Goal: Information Seeking & Learning: Learn about a topic

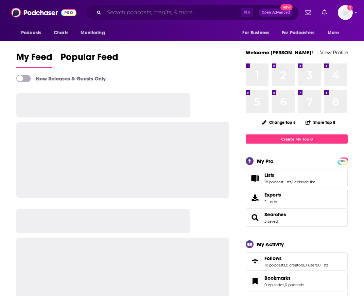
click at [170, 8] on input "Search podcasts, credits, & more..." at bounding box center [172, 12] width 136 height 11
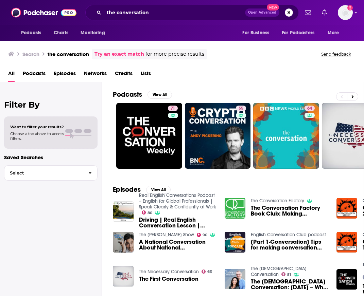
click at [161, 24] on div "Podcasts Charts Monitoring the conversation Open Advanced New For Business For …" at bounding box center [182, 12] width 364 height 25
click at [162, 14] on input "the conversation" at bounding box center [174, 12] width 141 height 11
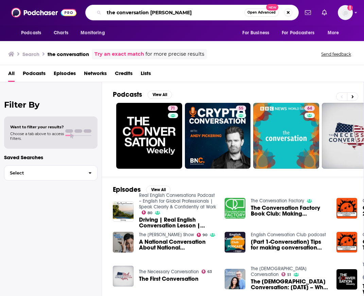
type input "the conversation [PERSON_NAME]"
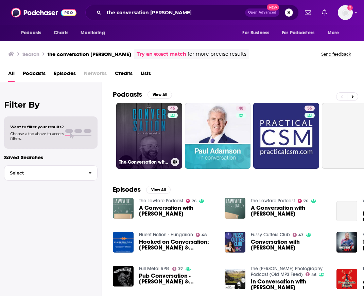
click at [144, 149] on link "45 The Conversation with [PERSON_NAME]" at bounding box center [149, 136] width 66 height 66
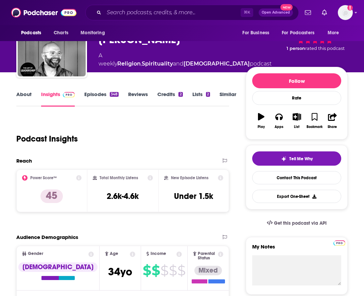
scroll to position [48, 0]
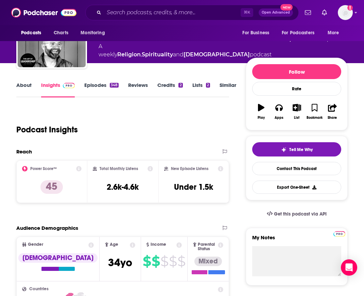
click at [23, 88] on link "About" at bounding box center [23, 90] width 15 height 16
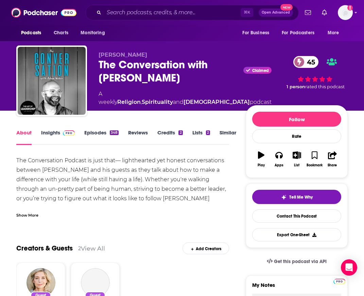
click at [31, 211] on div "Show More" at bounding box center [122, 213] width 213 height 12
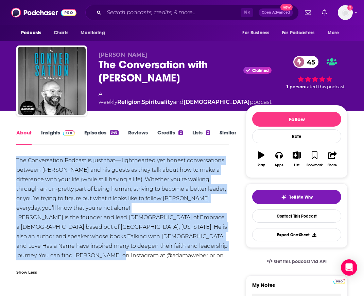
drag, startPoint x: 16, startPoint y: 158, endPoint x: 204, endPoint y: 254, distance: 211.4
copy div "The Conversation Podcast is just that— lighthearted yet honest conversations be…"
click at [95, 131] on link "Episodes 348" at bounding box center [101, 137] width 34 height 16
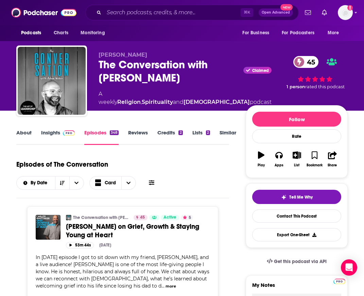
click at [148, 182] on button at bounding box center [152, 182] width 10 height 7
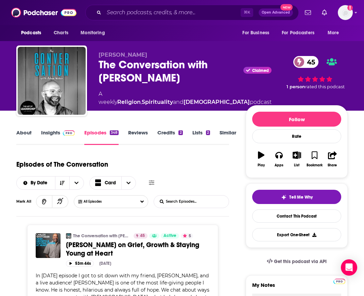
click at [163, 202] on input "List Search Input" at bounding box center [189, 202] width 71 height 12
type input "[PERSON_NAME]"
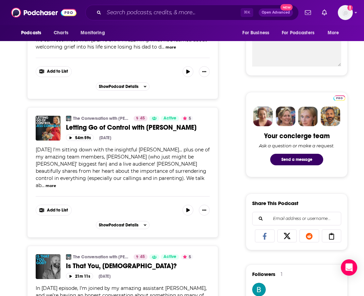
scroll to position [262, 0]
